Goal: Task Accomplishment & Management: Use online tool/utility

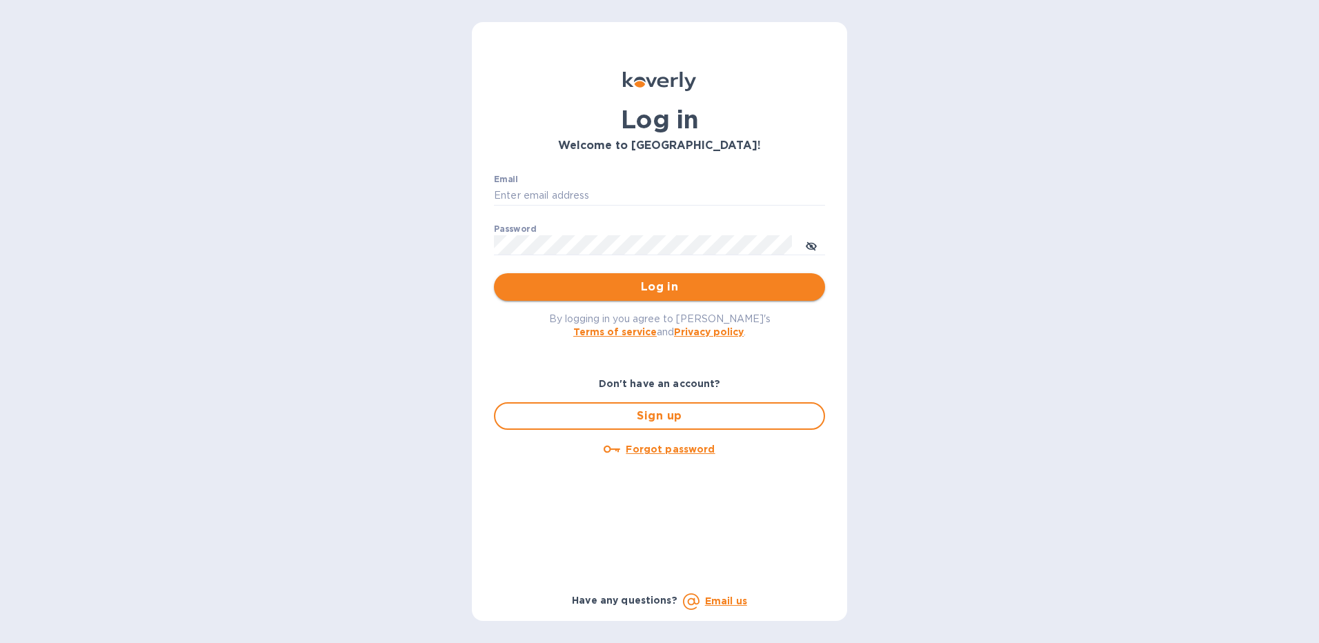
type input "Folajinadu@hotmail.com"
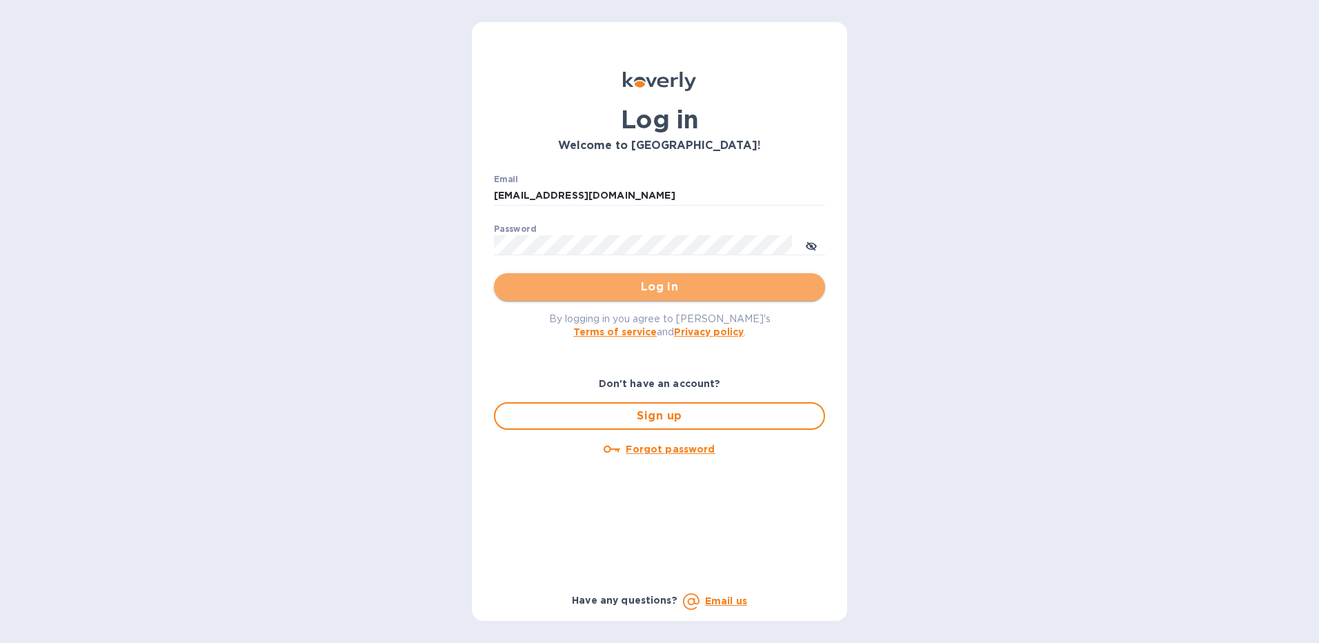
click at [673, 287] on span "Log in" at bounding box center [659, 287] width 309 height 17
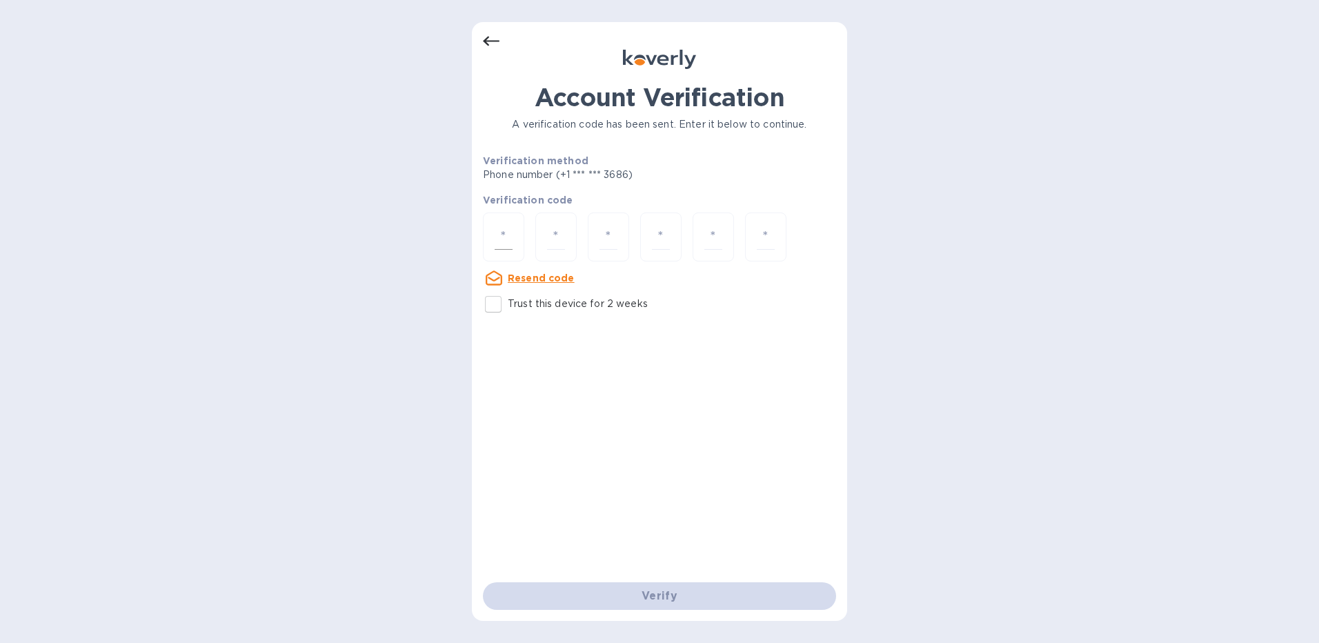
click at [493, 229] on div at bounding box center [503, 236] width 41 height 49
type input "8"
type input "5"
type input "0"
type input "9"
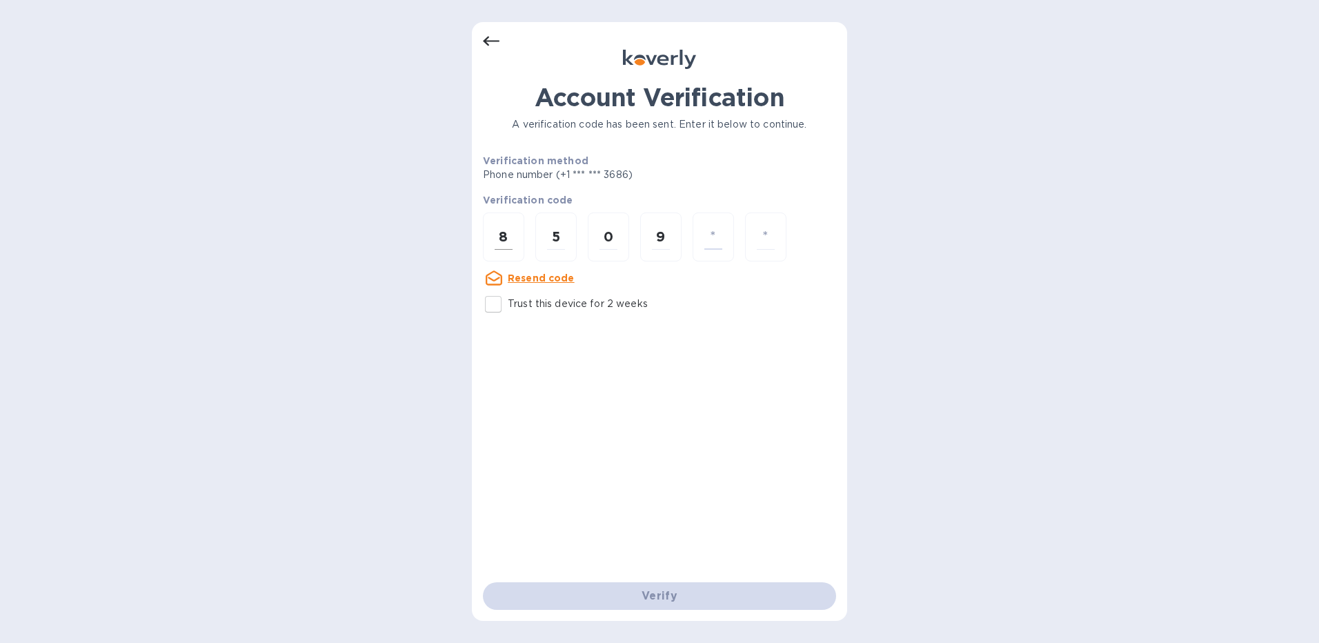
type input "5"
type input "4"
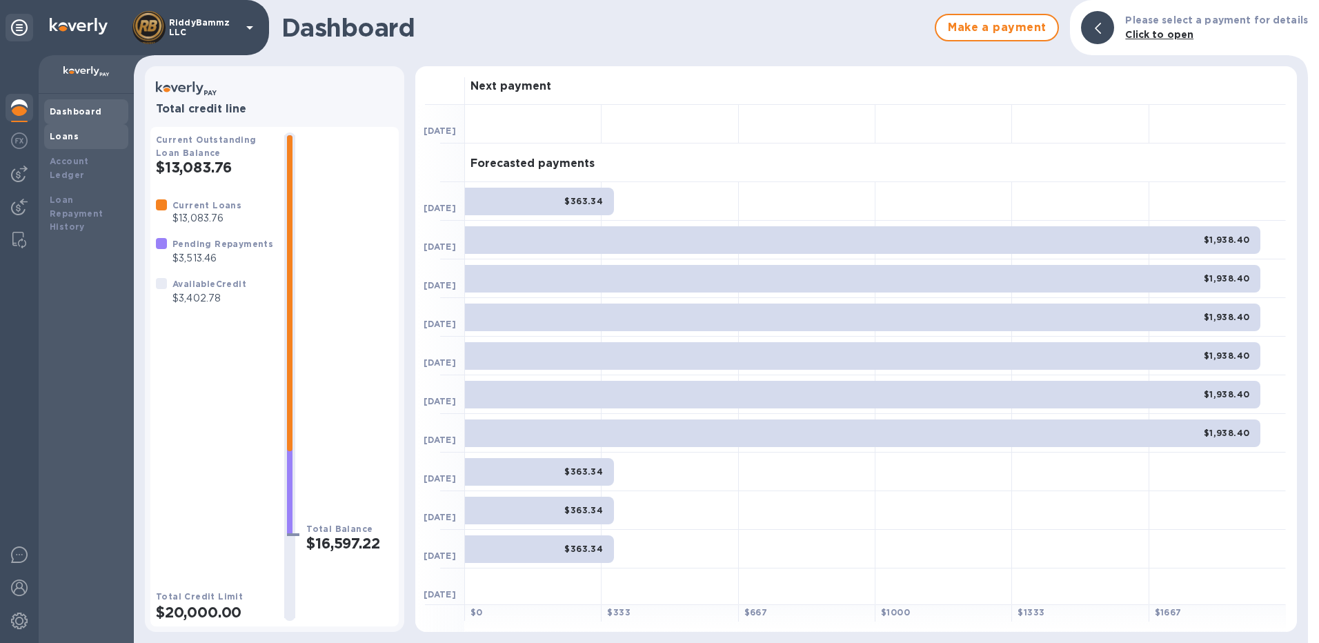
click at [68, 141] on div "Loans" at bounding box center [86, 137] width 73 height 14
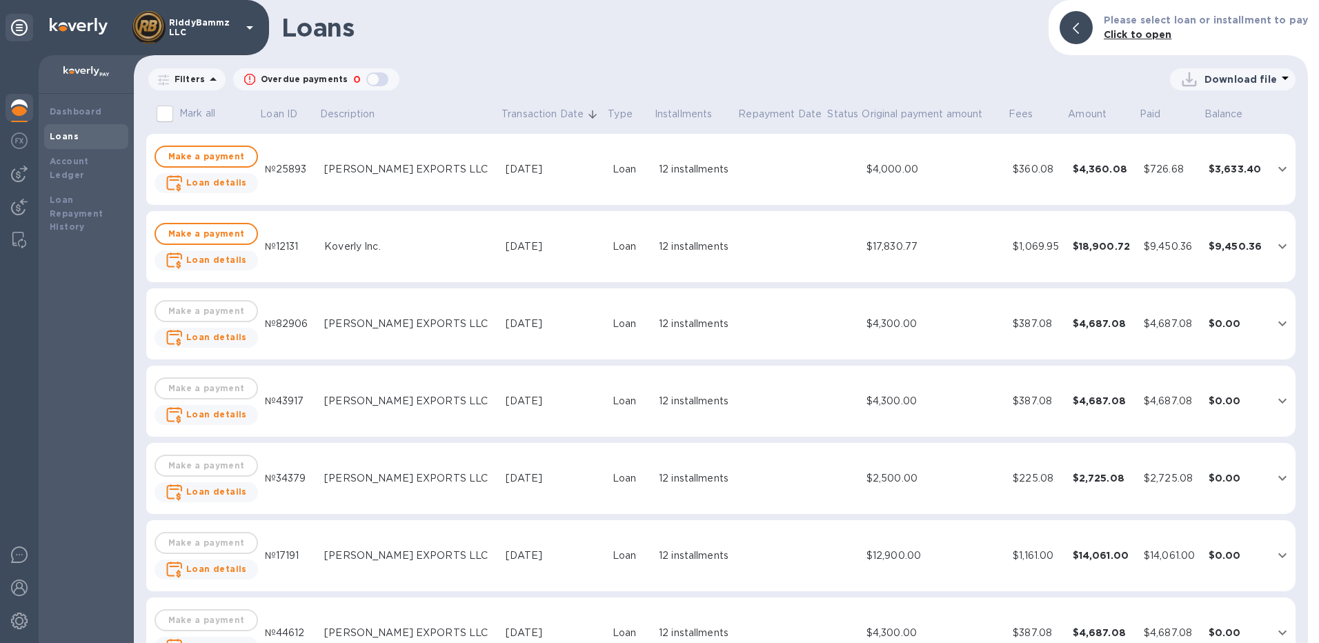
click at [1280, 246] on icon "expand row" at bounding box center [1282, 246] width 8 height 5
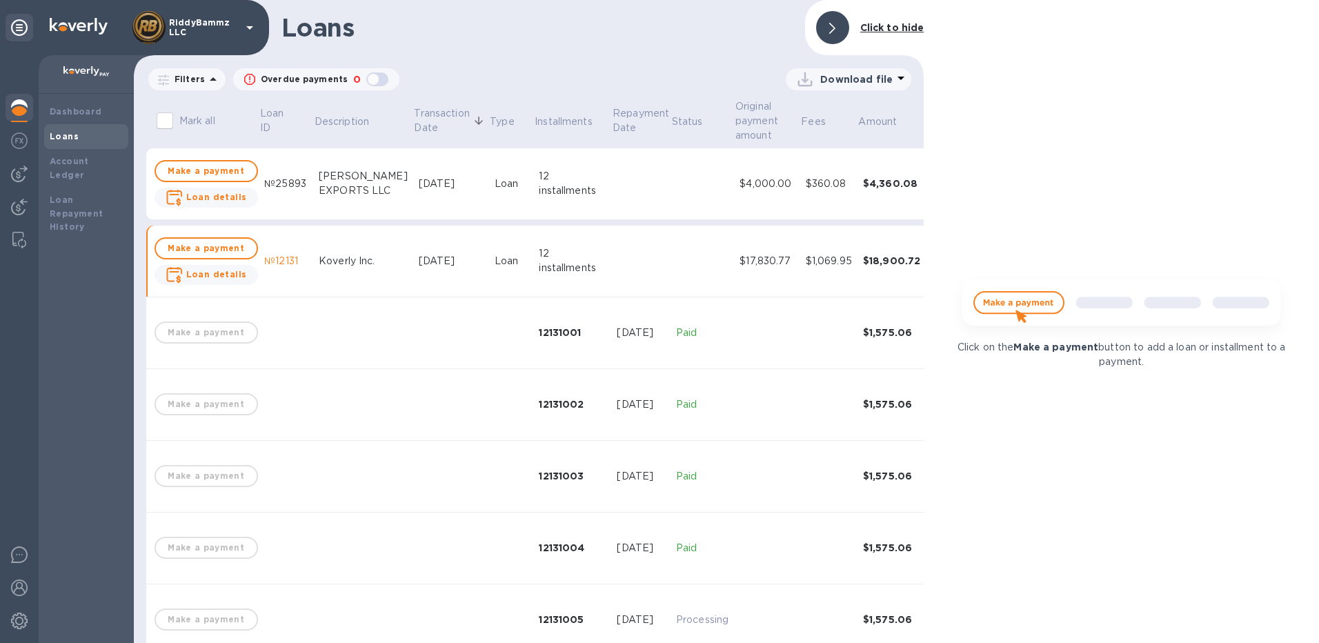
click at [835, 30] on icon at bounding box center [832, 28] width 6 height 11
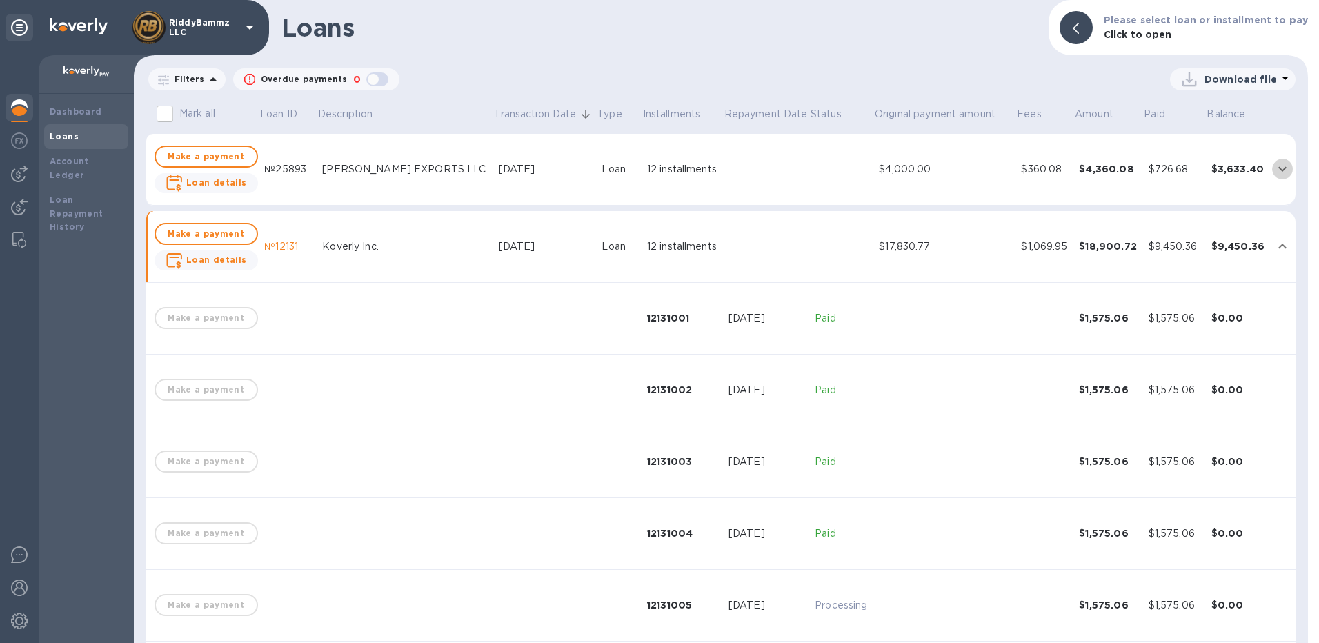
click at [1274, 166] on icon "expand row" at bounding box center [1282, 169] width 17 height 17
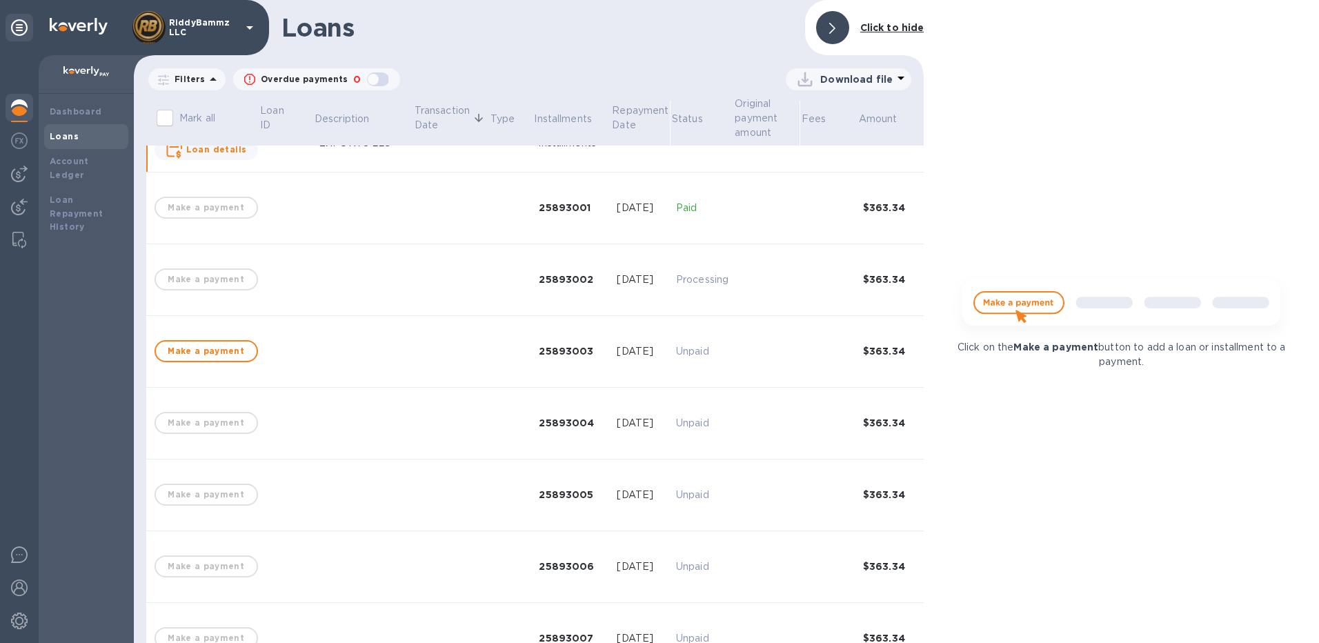
scroll to position [69, 0]
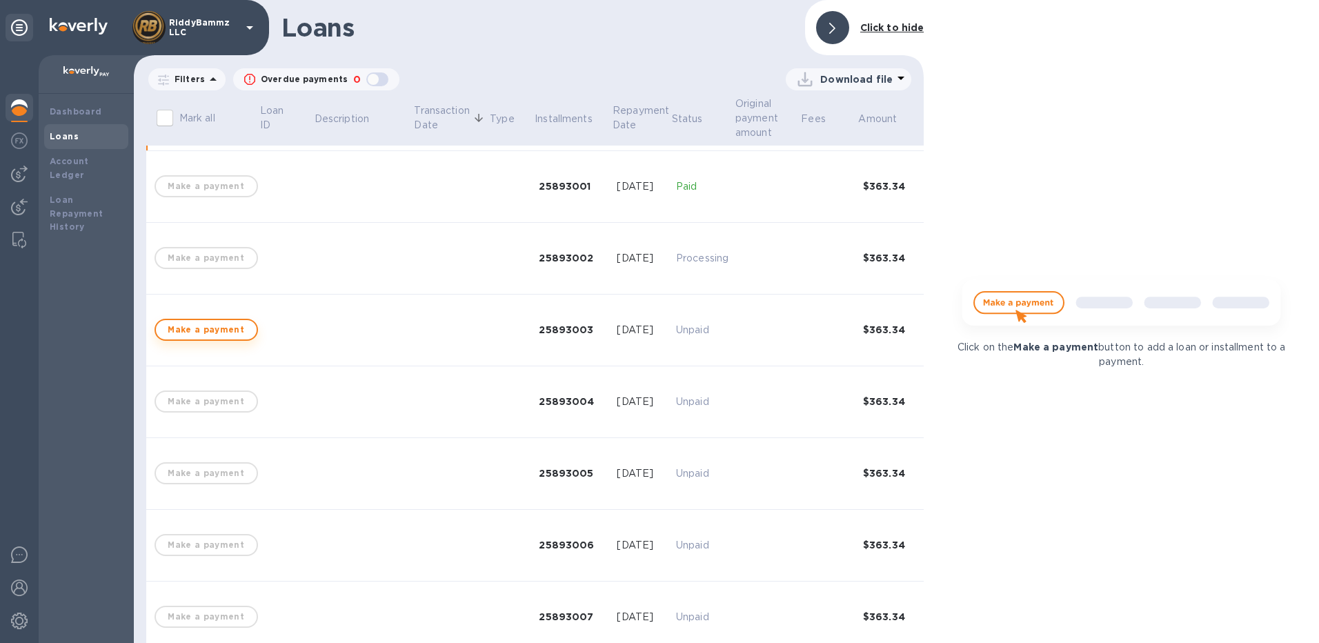
click at [224, 332] on span "Make a payment" at bounding box center [206, 329] width 79 height 17
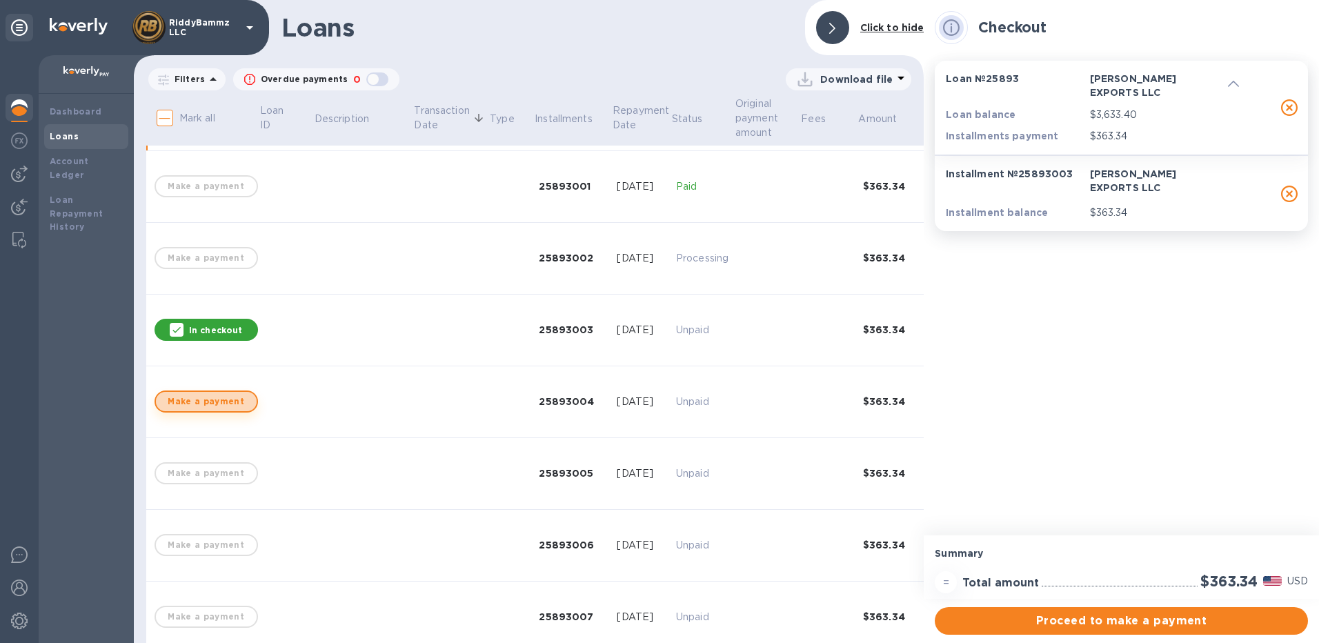
click at [212, 399] on span "Make a payment" at bounding box center [206, 401] width 79 height 17
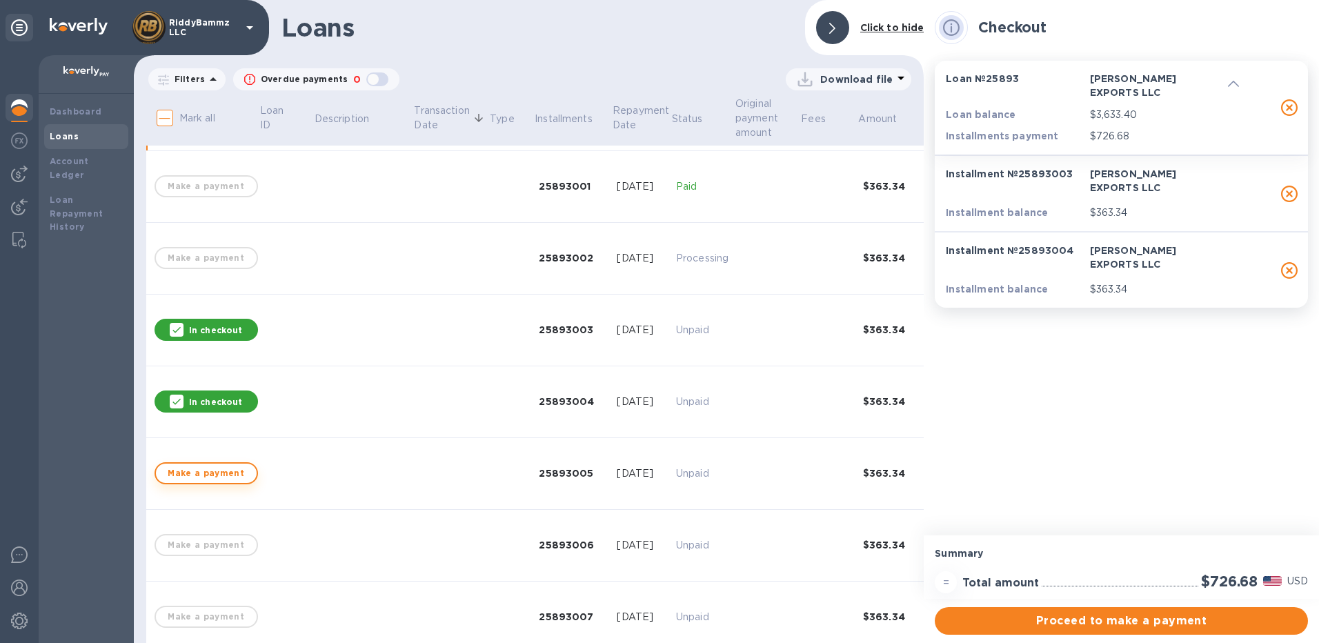
click at [210, 473] on span "Make a payment" at bounding box center [206, 473] width 79 height 17
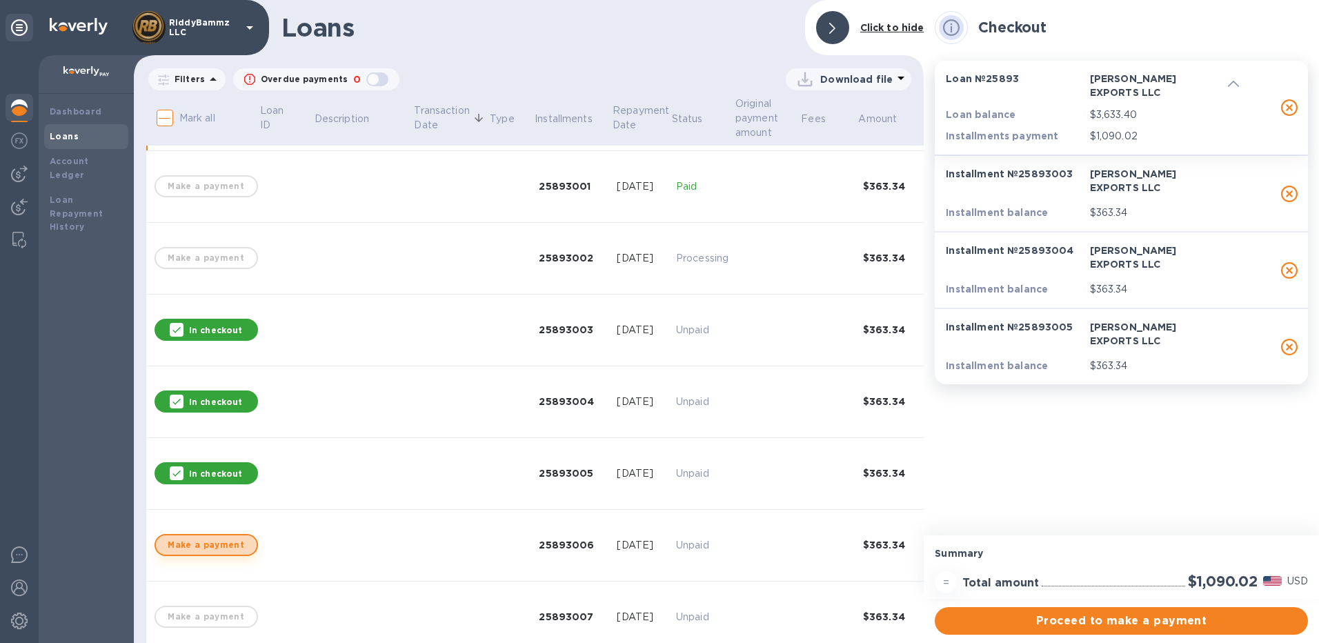
click at [217, 544] on span "Make a payment" at bounding box center [206, 545] width 79 height 17
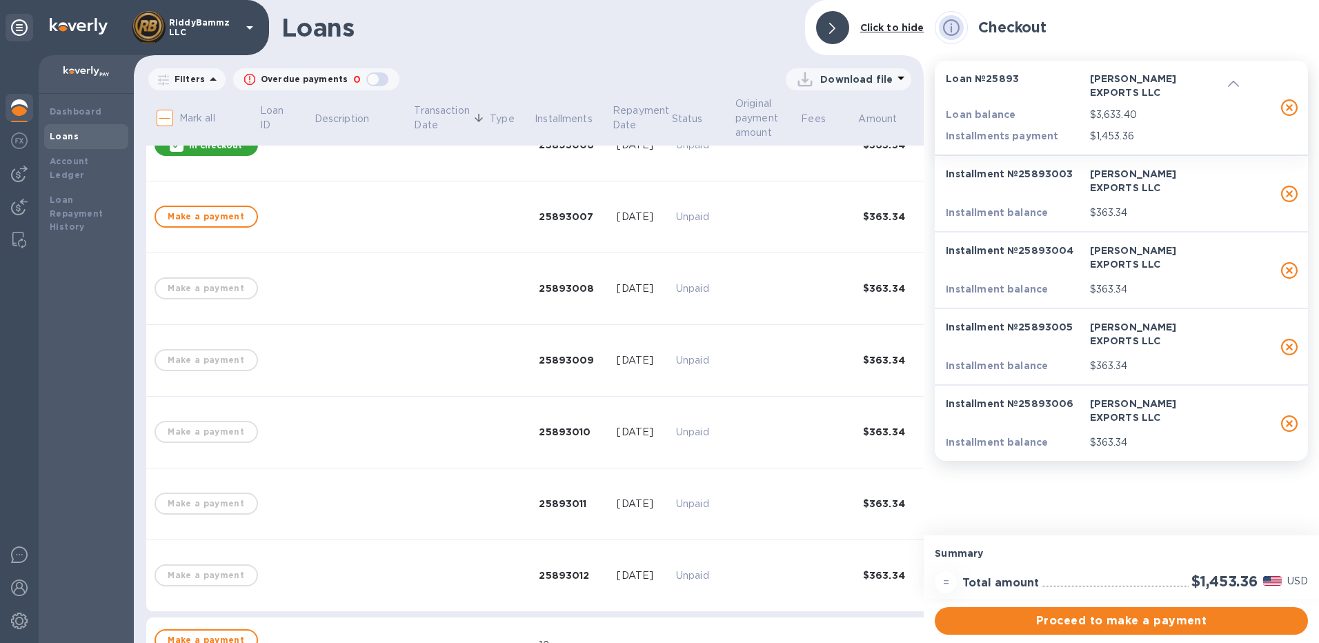
scroll to position [483, 0]
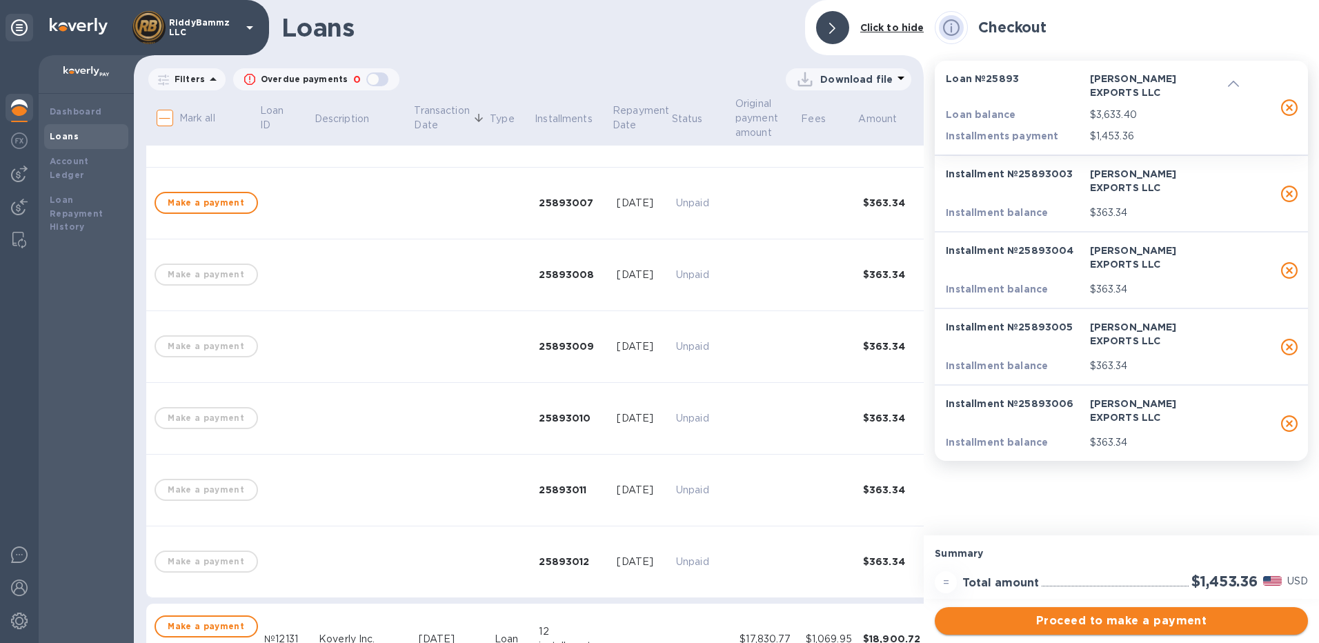
click at [1076, 618] on span "Proceed to make a payment" at bounding box center [1121, 621] width 351 height 17
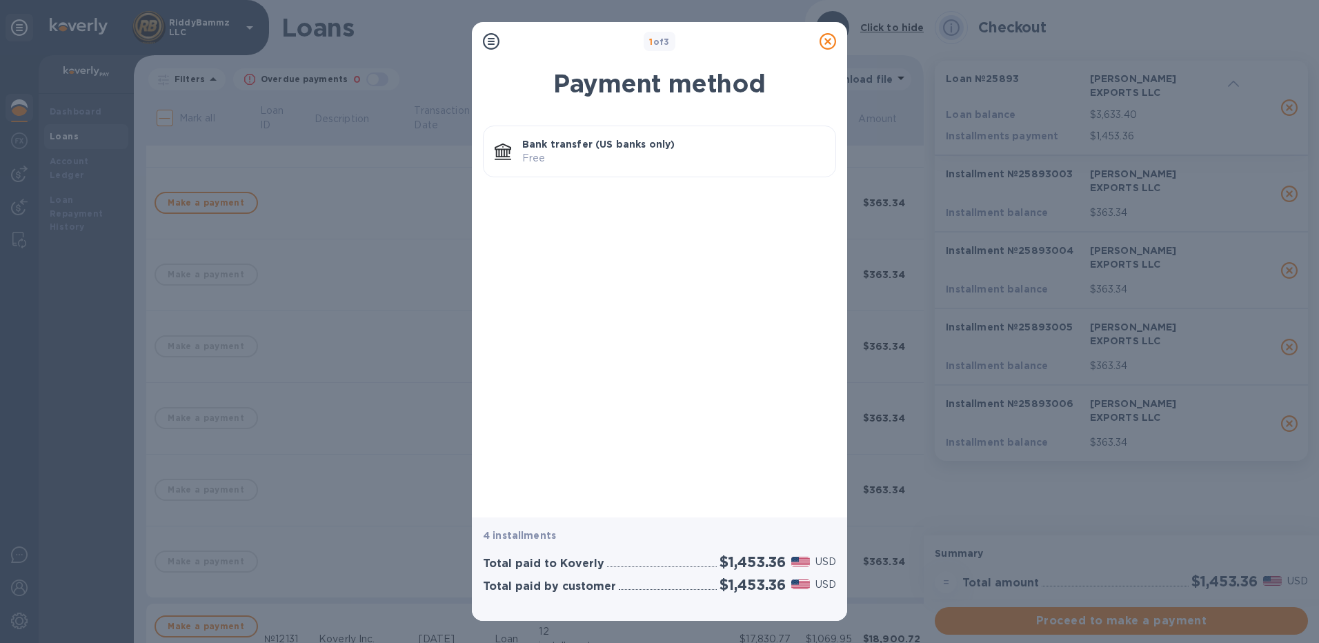
click at [603, 146] on p "Bank transfer (US banks only)" at bounding box center [673, 144] width 302 height 14
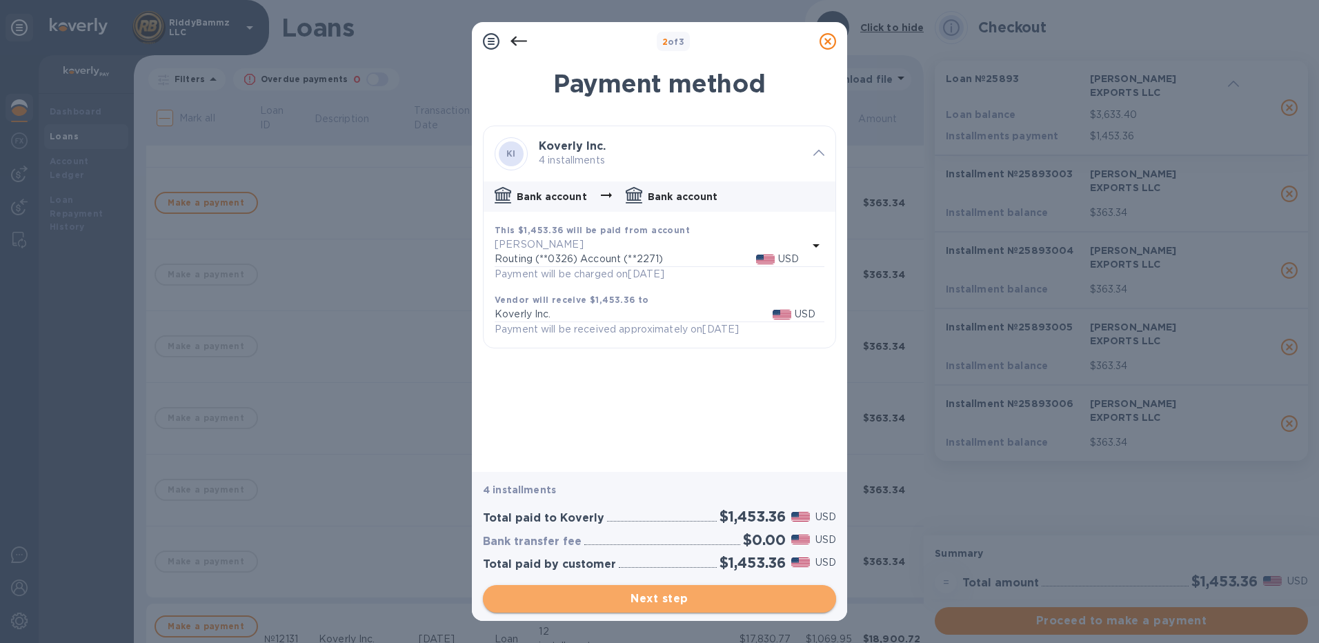
click at [709, 601] on span "Next step" at bounding box center [659, 598] width 331 height 17
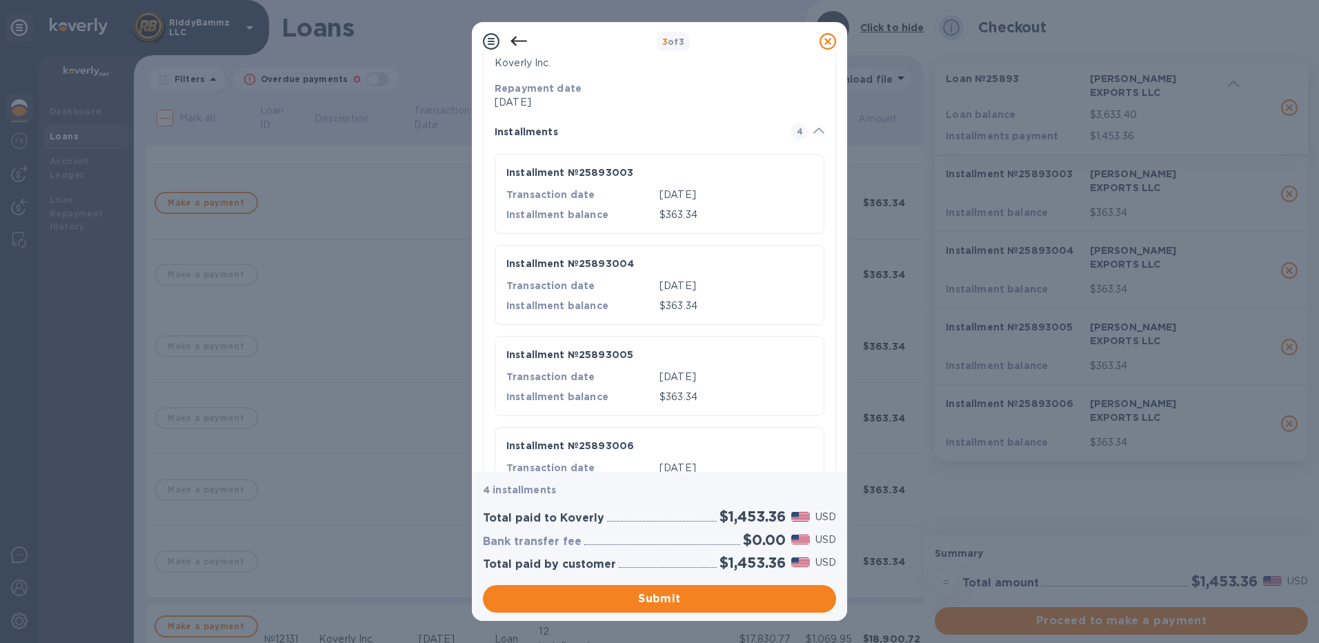
scroll to position [262, 0]
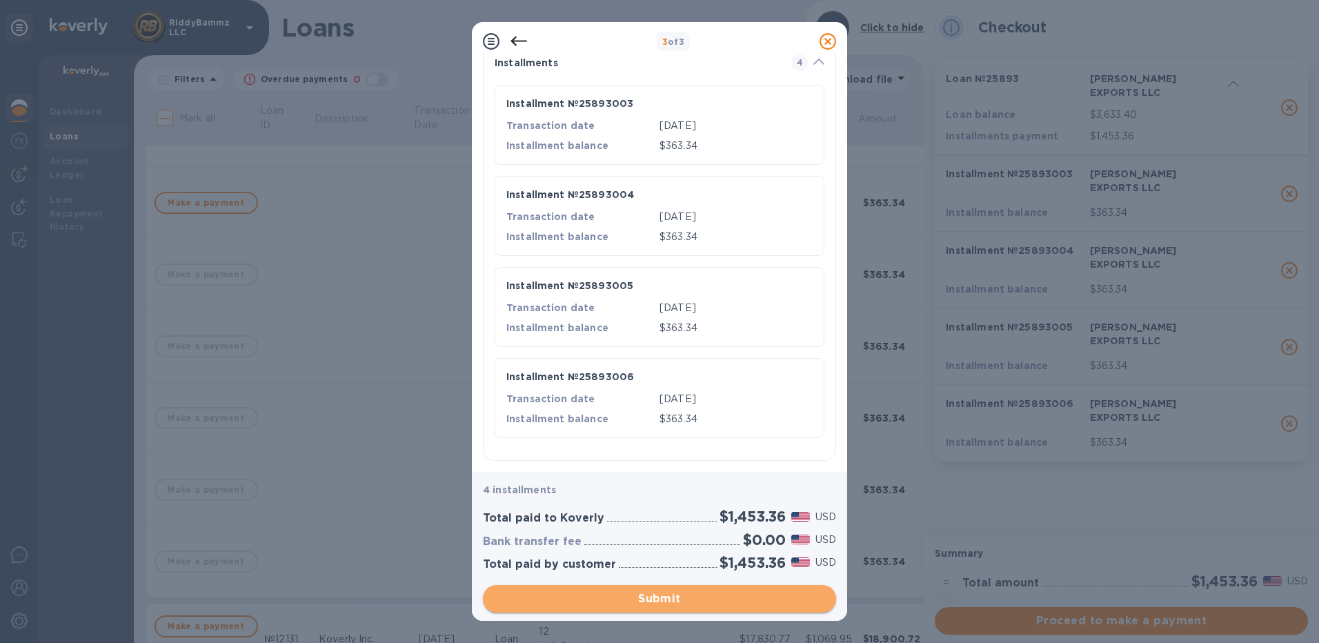
click at [685, 597] on span "Submit" at bounding box center [659, 598] width 331 height 17
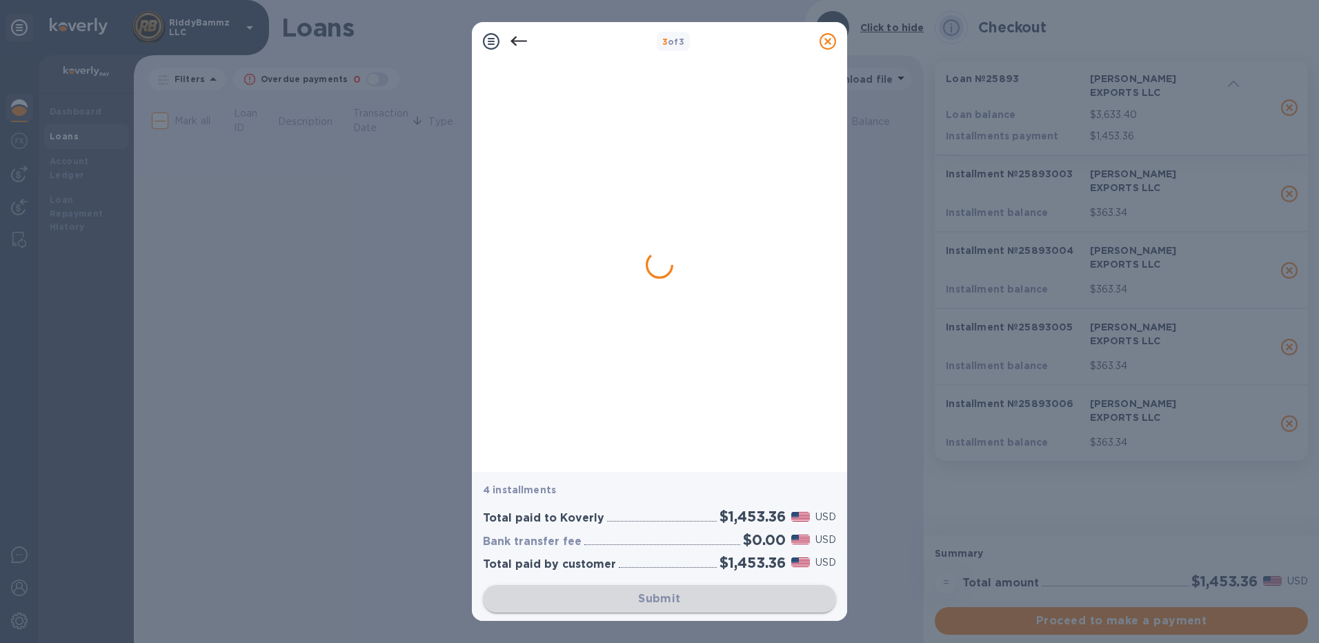
scroll to position [0, 0]
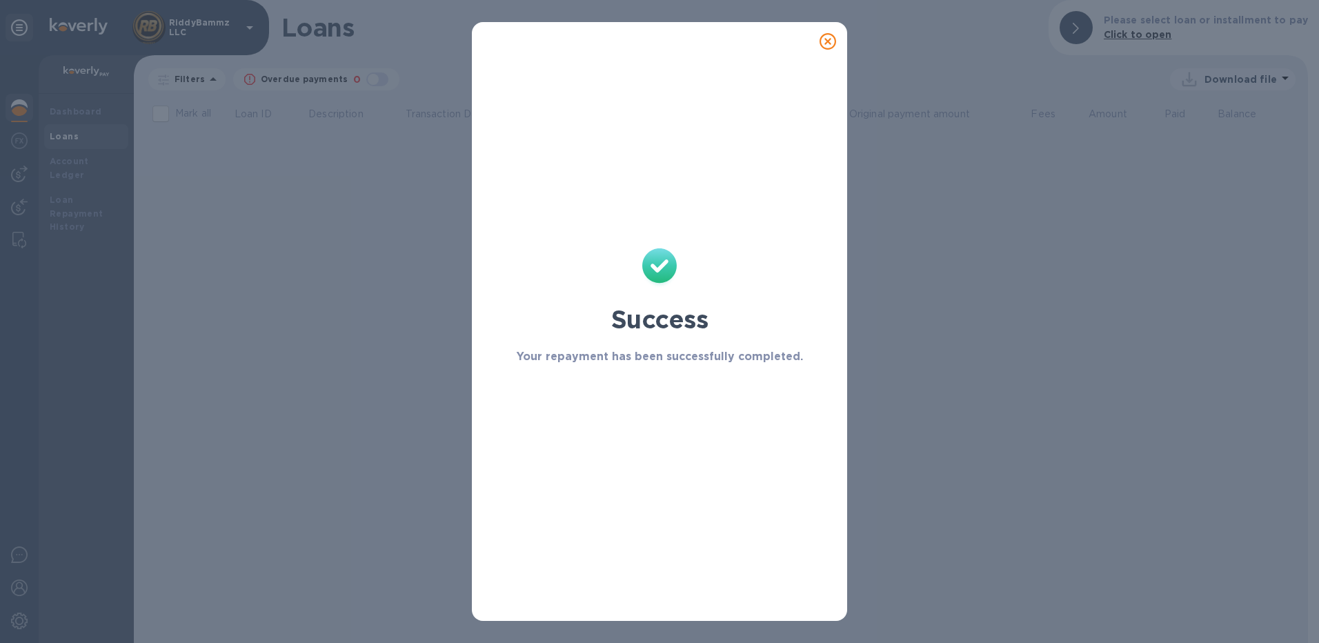
click at [827, 43] on icon at bounding box center [827, 41] width 17 height 17
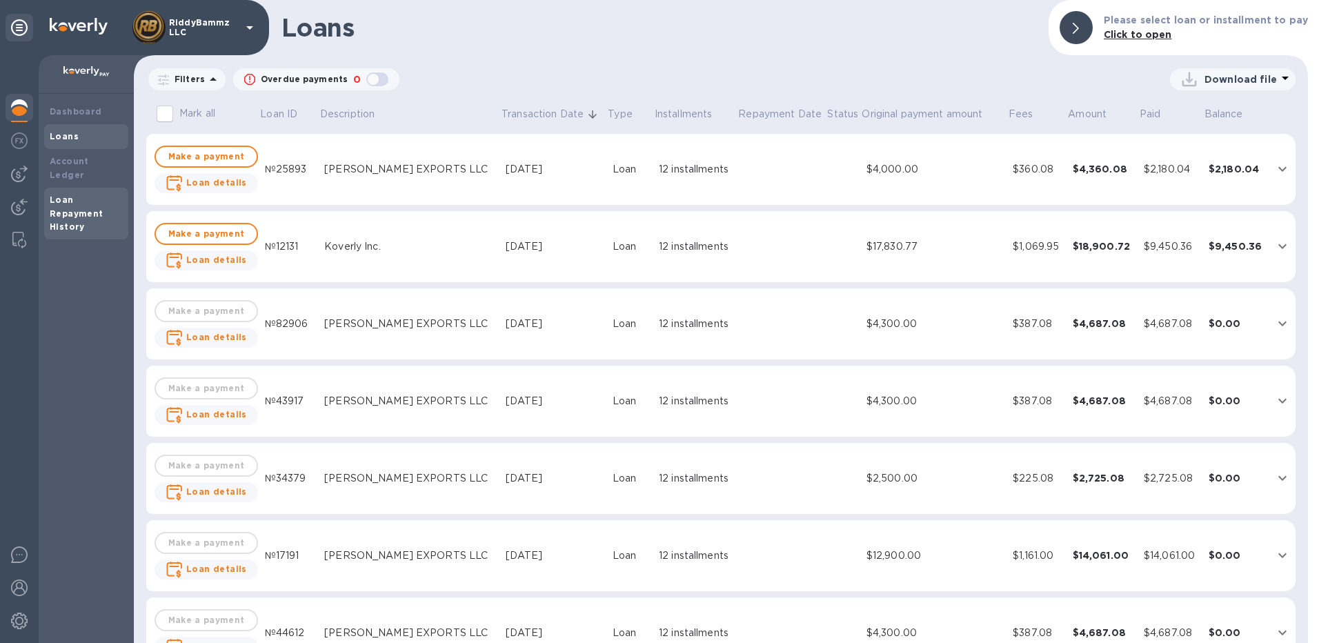
click at [66, 199] on b "Loan Repayment History" at bounding box center [77, 214] width 54 height 38
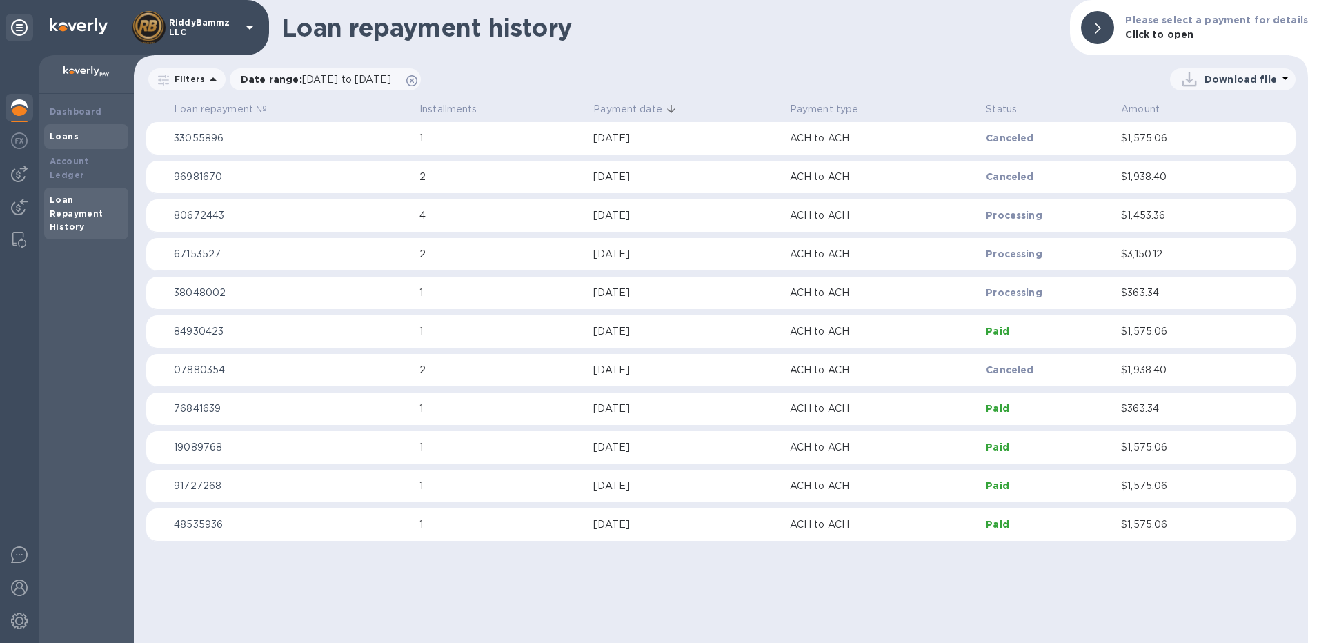
click at [66, 142] on div "Loans" at bounding box center [86, 137] width 73 height 14
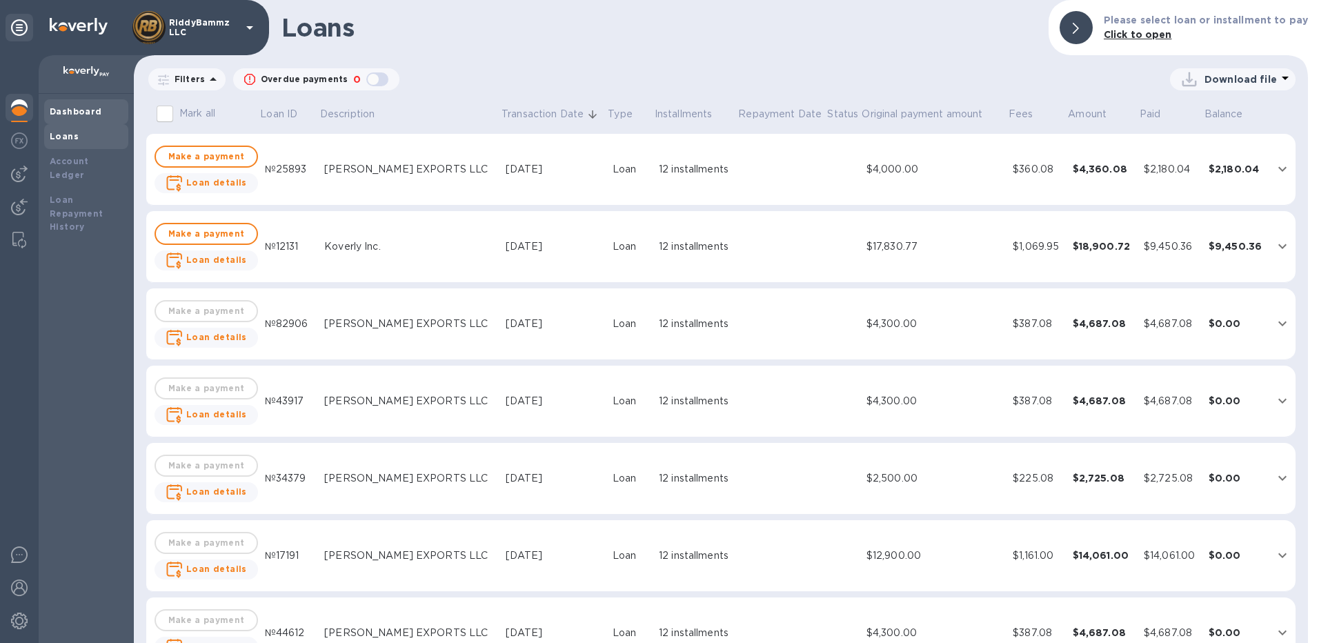
click at [60, 109] on b "Dashboard" at bounding box center [76, 111] width 52 height 10
